Goal: Task Accomplishment & Management: Use online tool/utility

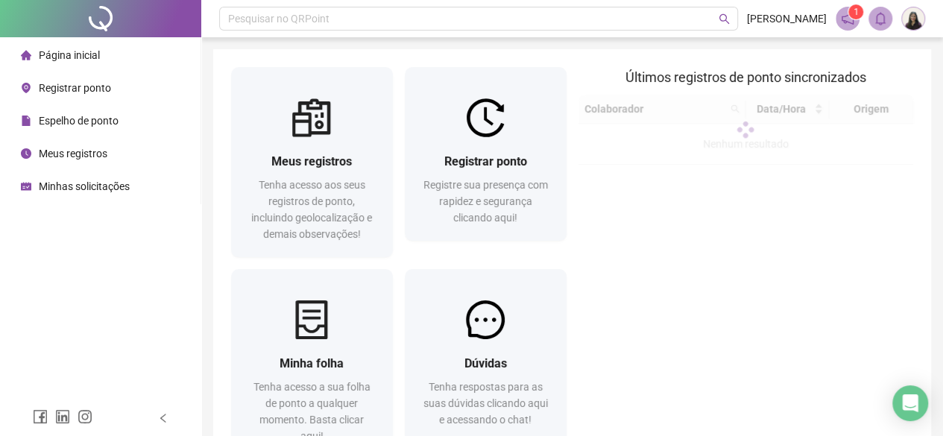
click at [77, 90] on span "Registrar ponto" at bounding box center [75, 88] width 72 height 12
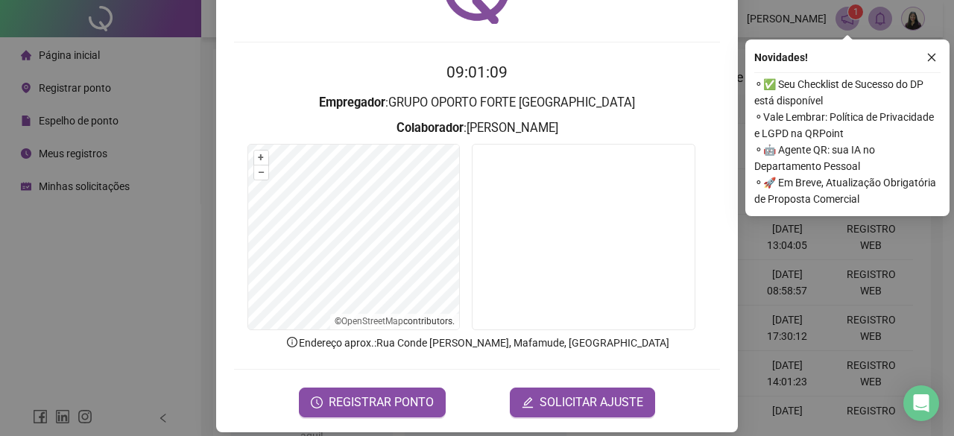
scroll to position [100, 0]
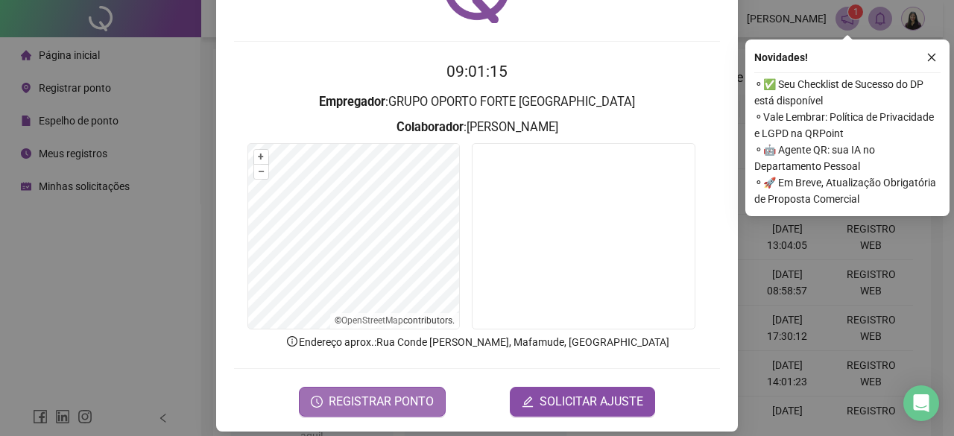
click at [358, 394] on span "REGISTRAR PONTO" at bounding box center [381, 402] width 105 height 18
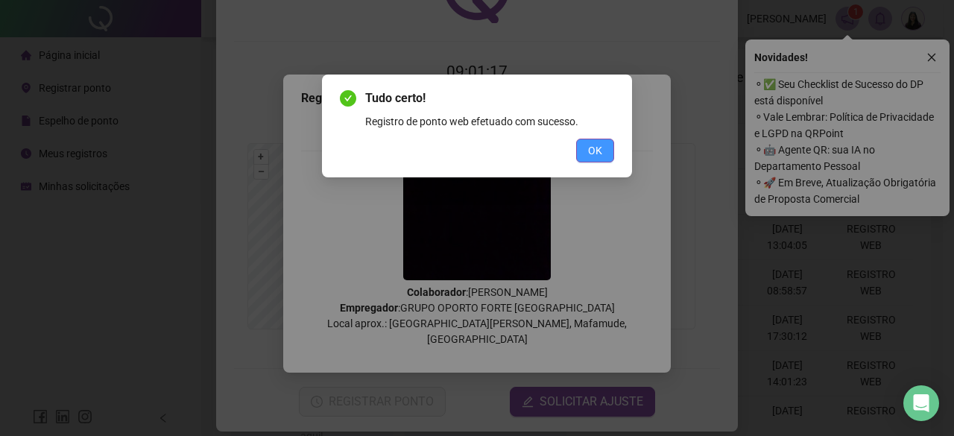
click at [599, 144] on span "OK" at bounding box center [595, 150] width 14 height 16
